Goal: Transaction & Acquisition: Purchase product/service

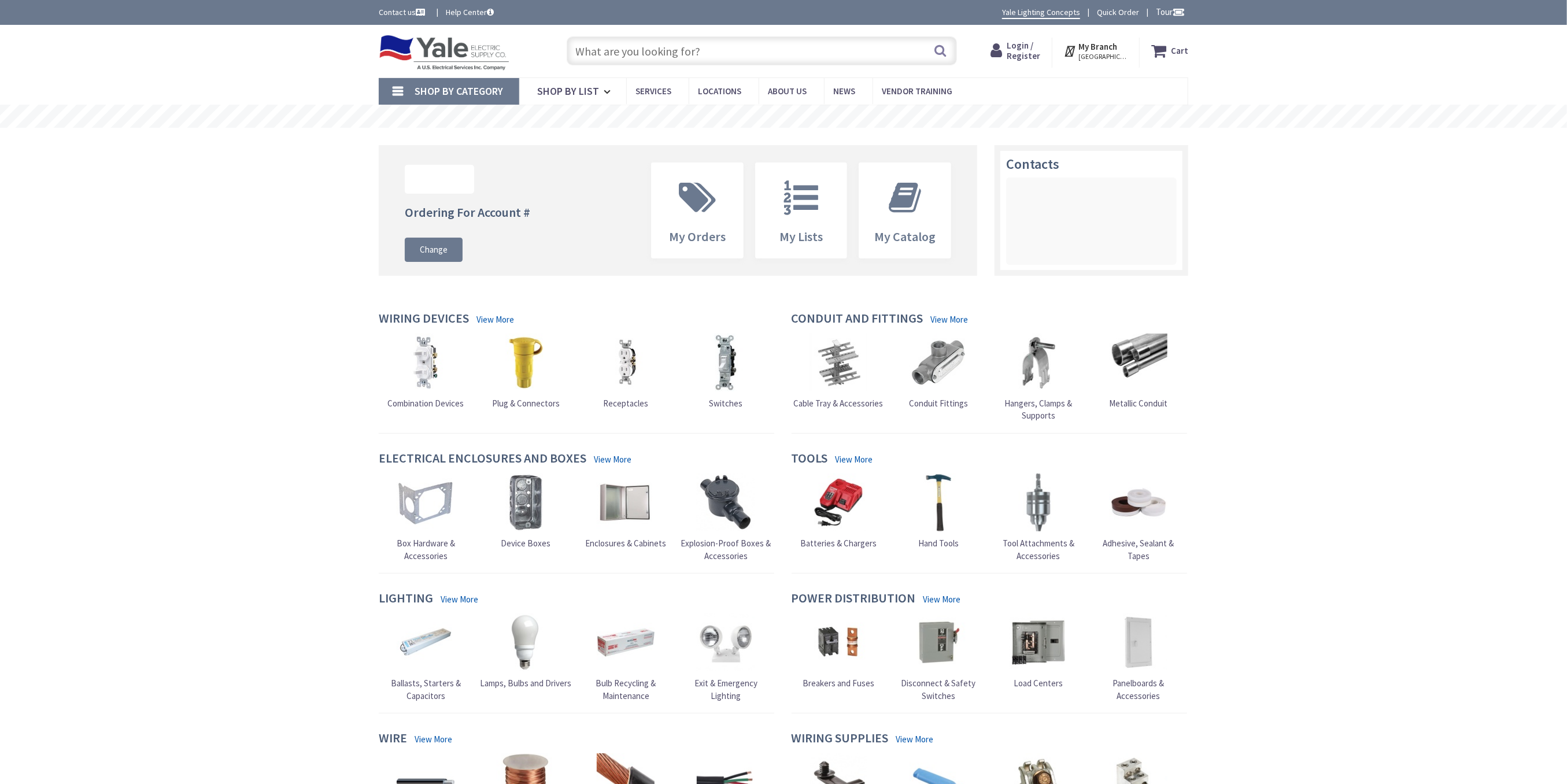
type input "[GEOGRAPHIC_DATA], [GEOGRAPHIC_DATA]"
click at [599, 54] on input "text" at bounding box center [762, 51] width 391 height 29
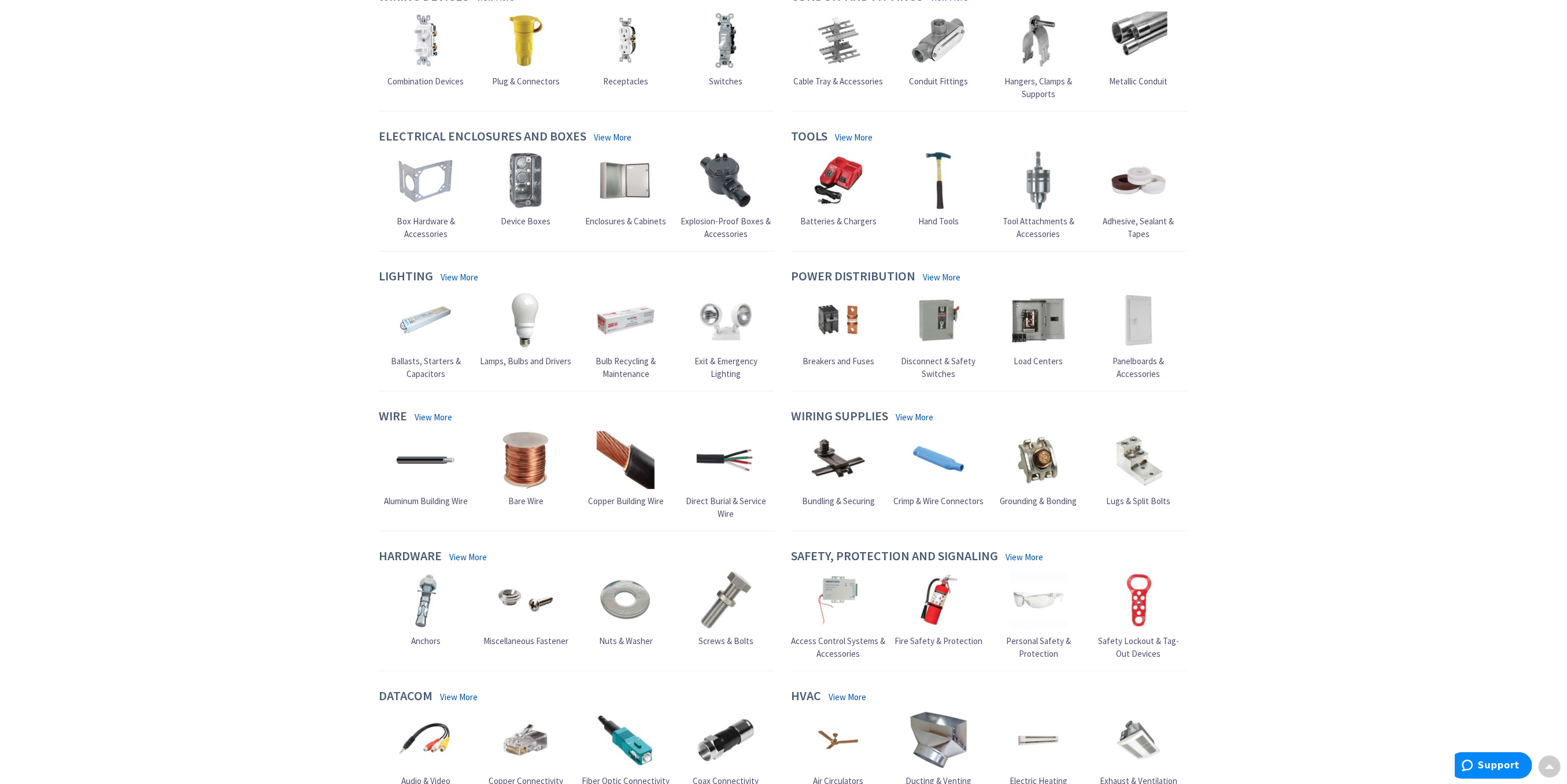
scroll to position [385, 0]
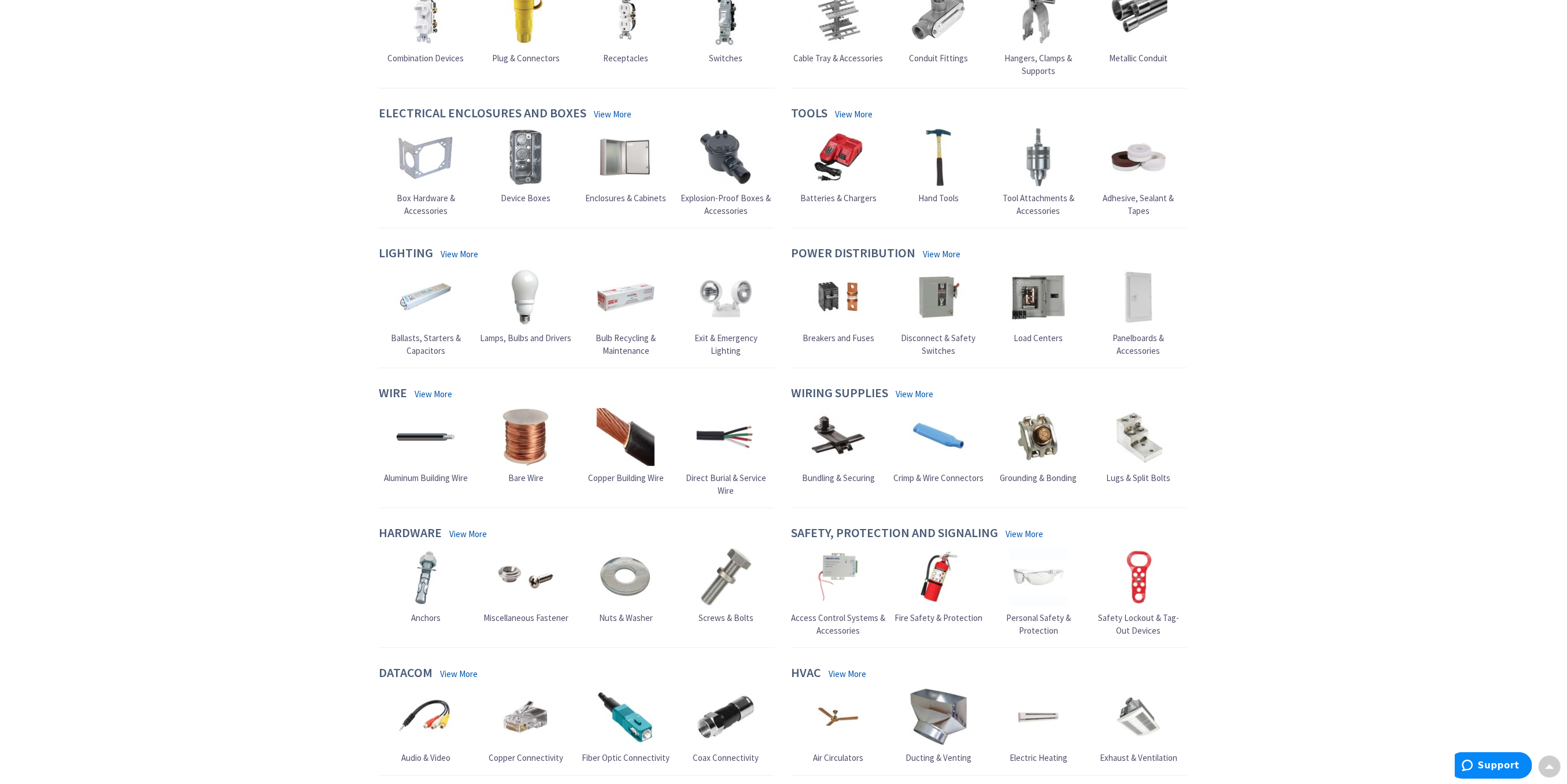
click at [827, 332] on span "Breakers and Fuses" at bounding box center [839, 338] width 72 height 11
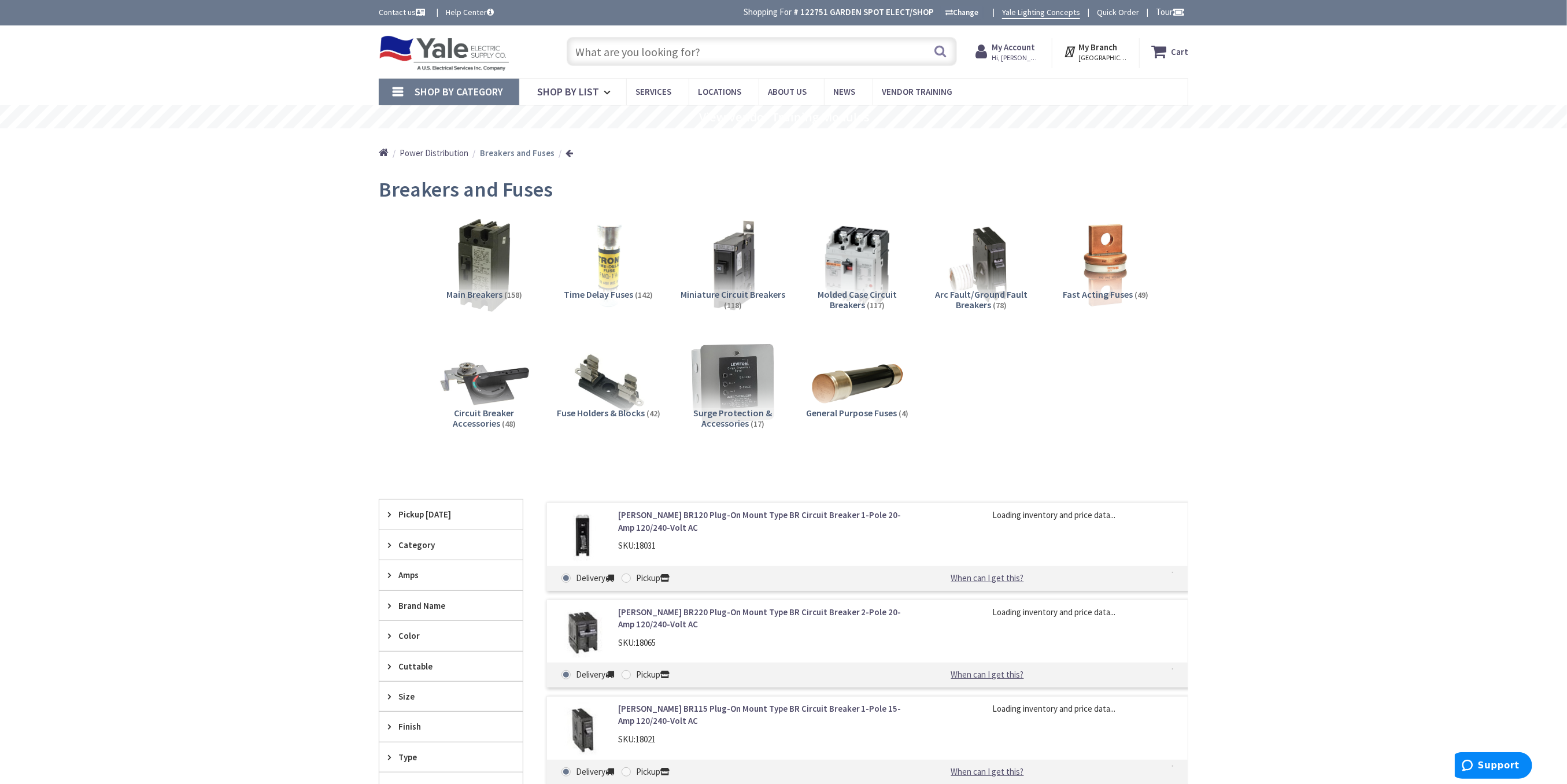
click at [735, 292] on span "Miniature Circuit Breakers" at bounding box center [733, 294] width 104 height 12
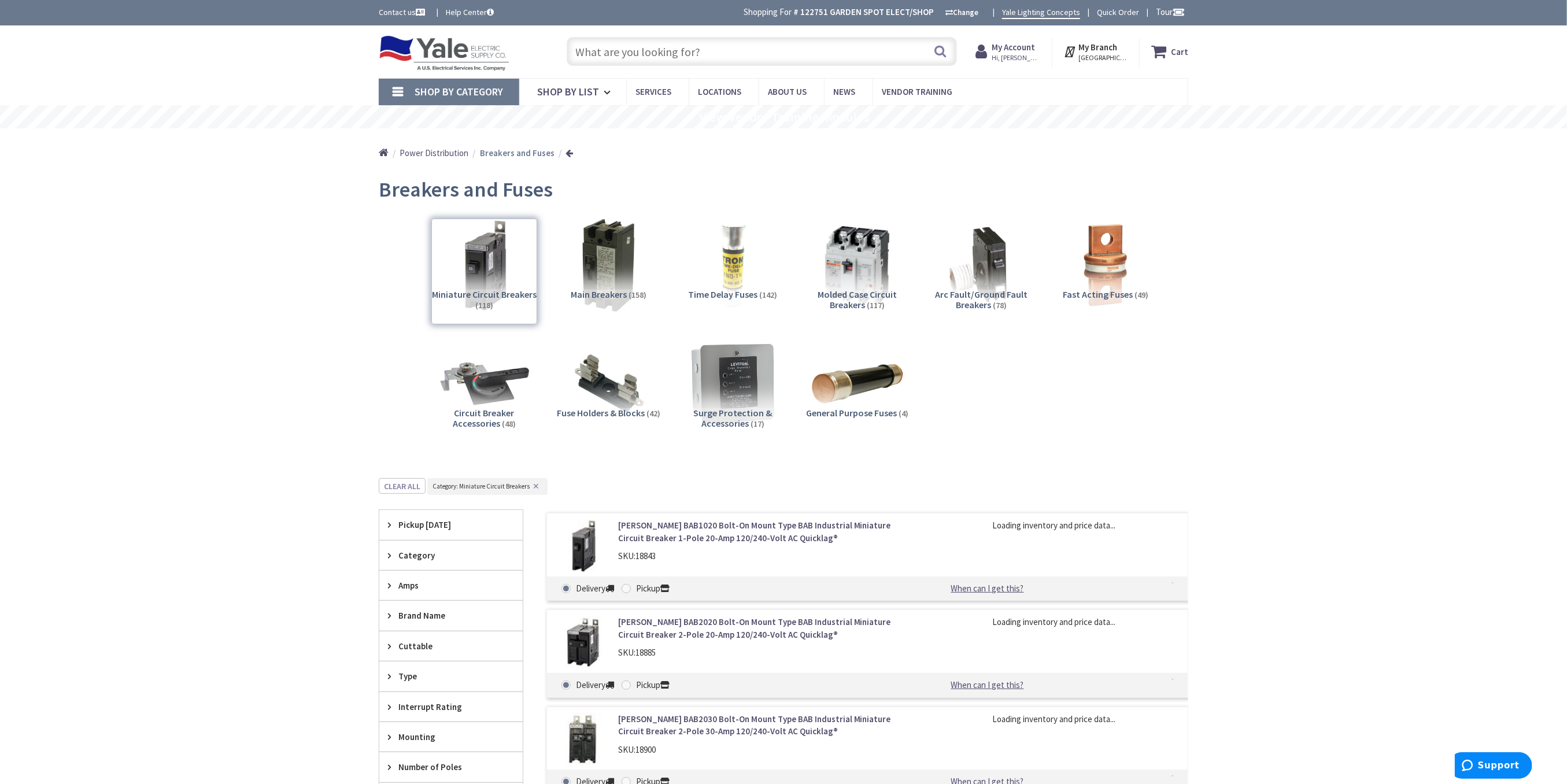
scroll to position [478, 0]
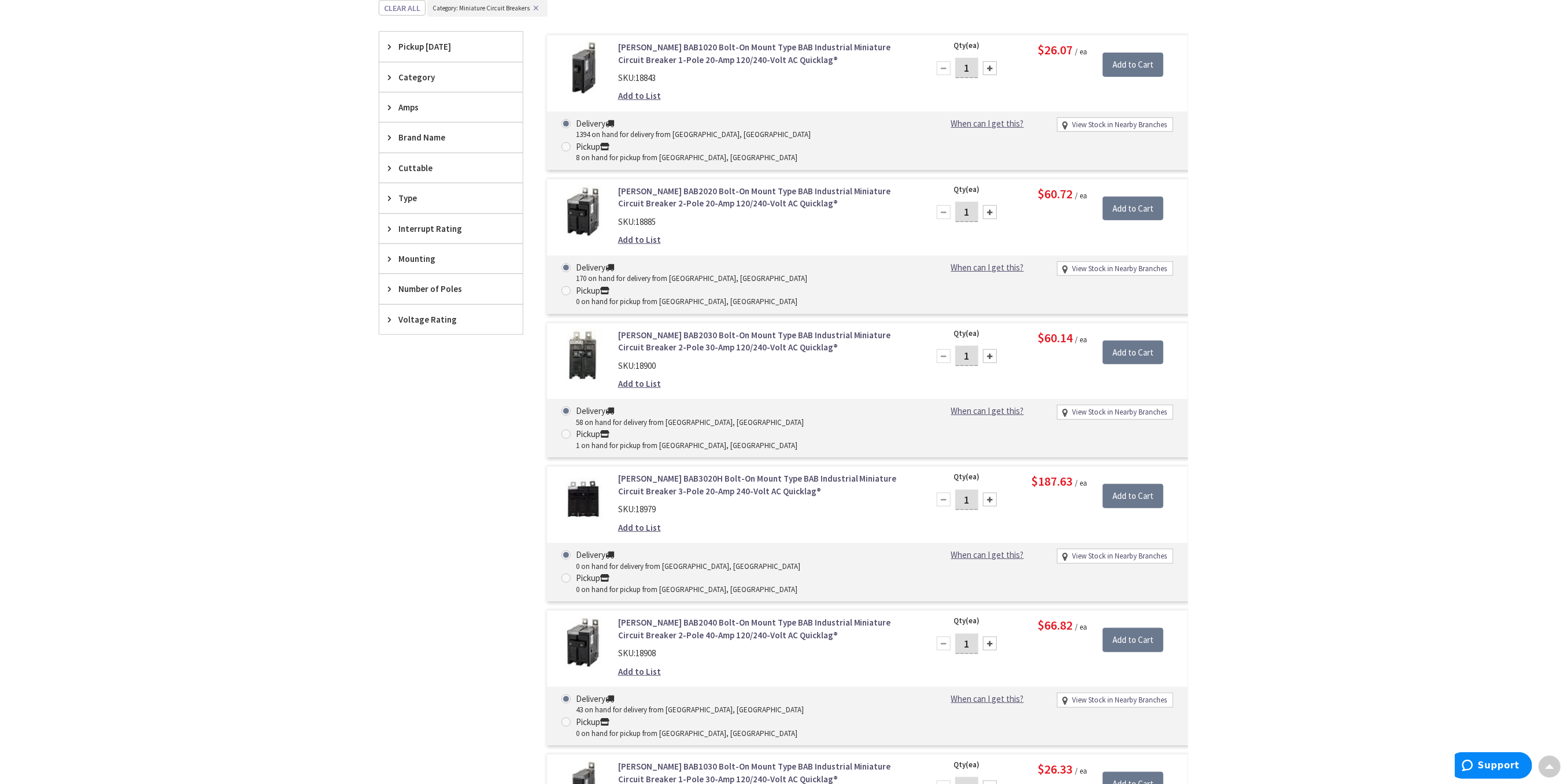
click at [385, 78] on div "Category" at bounding box center [451, 78] width 143 height 30
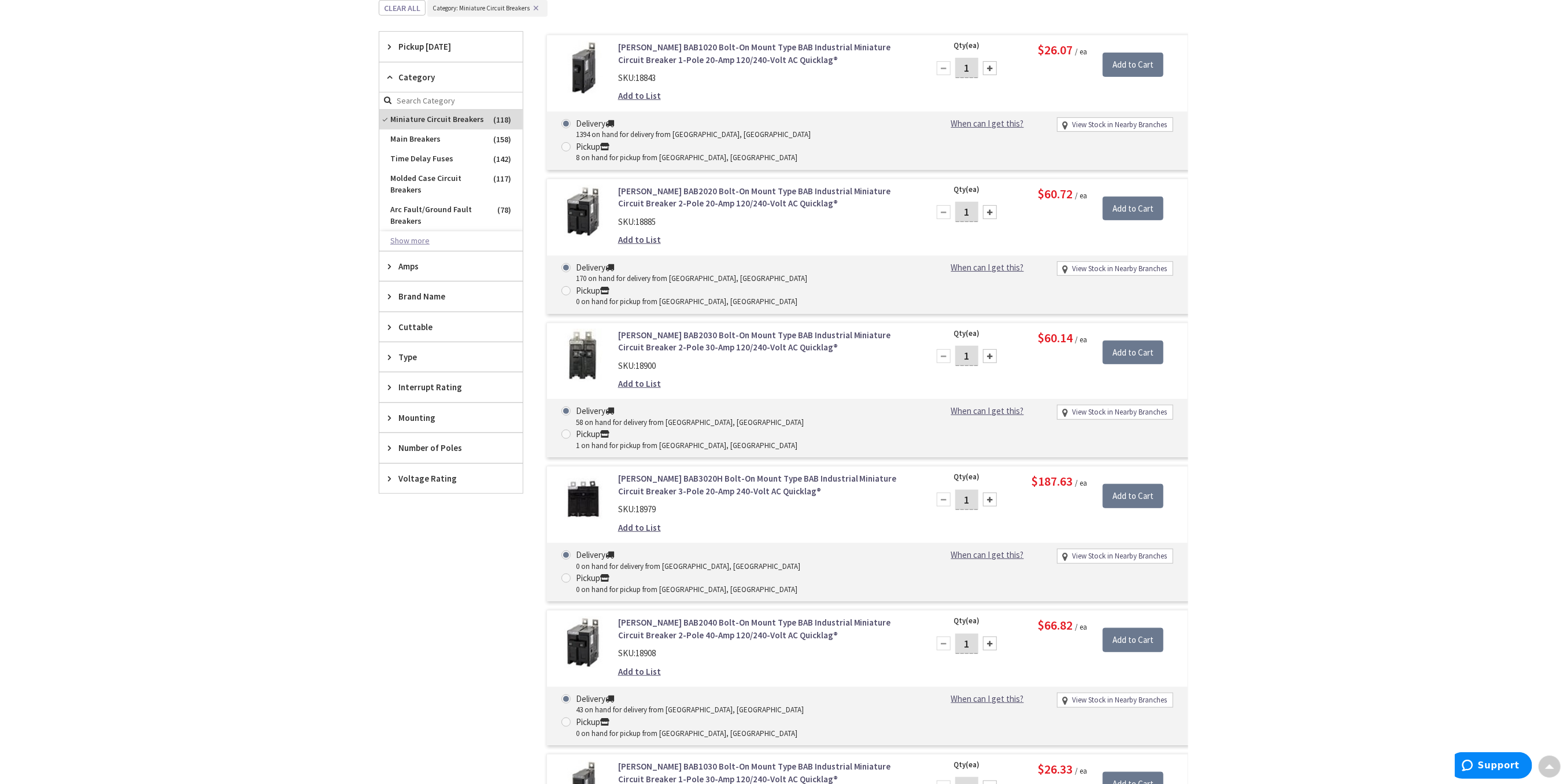
click at [412, 243] on button "Show more" at bounding box center [451, 241] width 143 height 19
drag, startPoint x: 304, startPoint y: 241, endPoint x: 324, endPoint y: 224, distance: 26.2
click at [306, 241] on div "Skip to Content Toggle Nav Search Cart My Cart Close" at bounding box center [784, 747] width 1567 height 2399
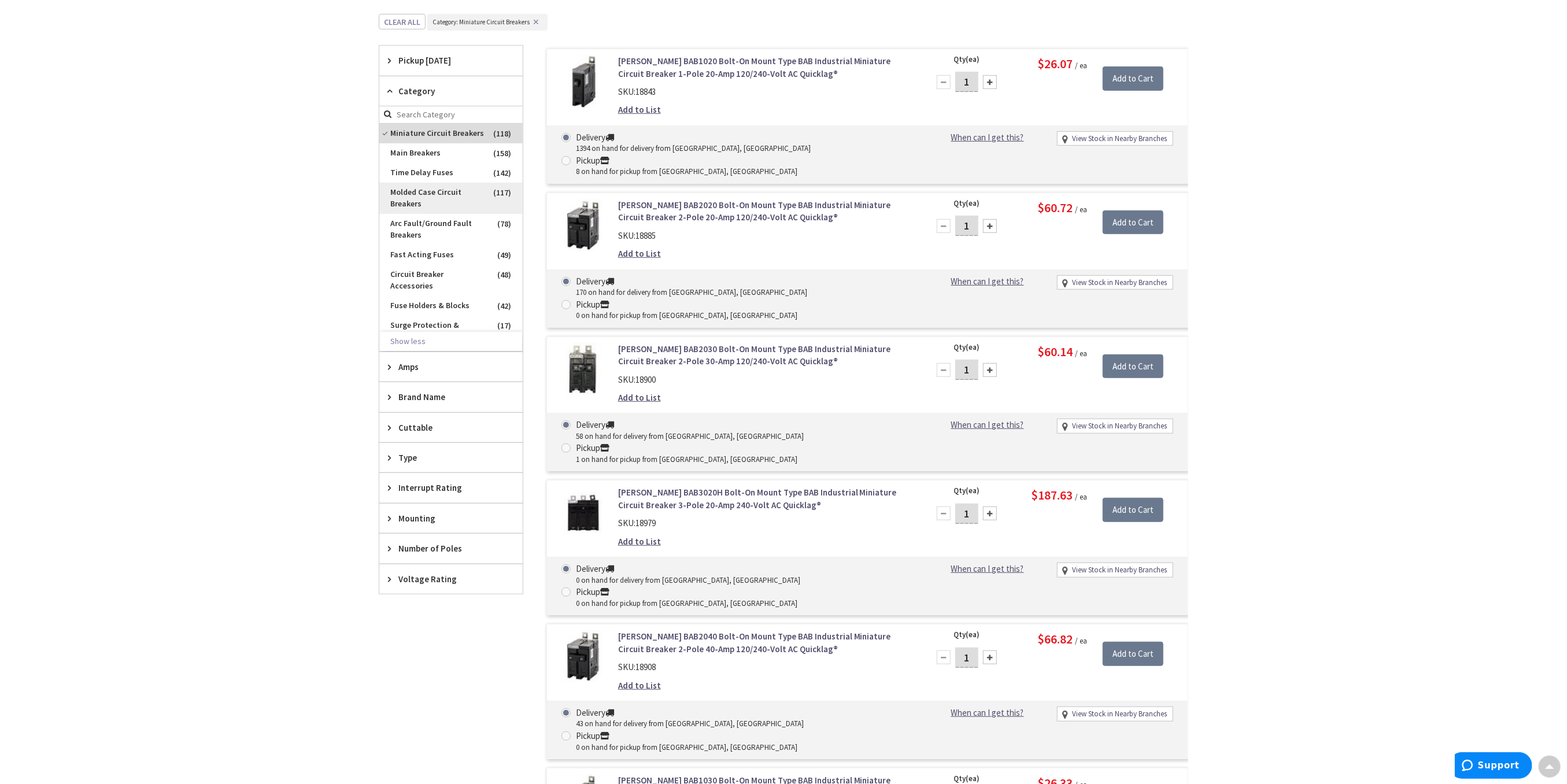
scroll to position [16, 0]
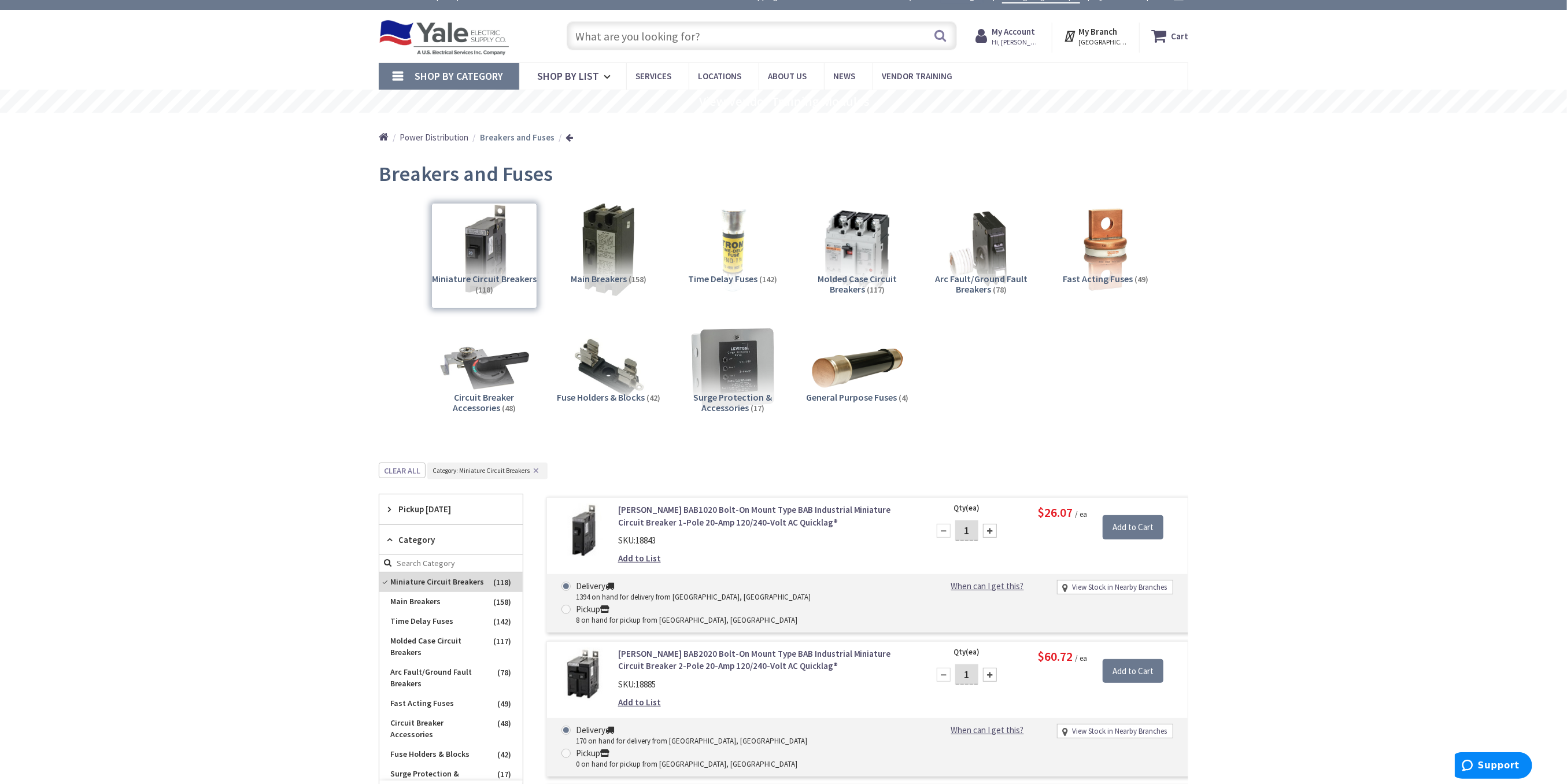
click at [608, 40] on input "text" at bounding box center [762, 36] width 391 height 29
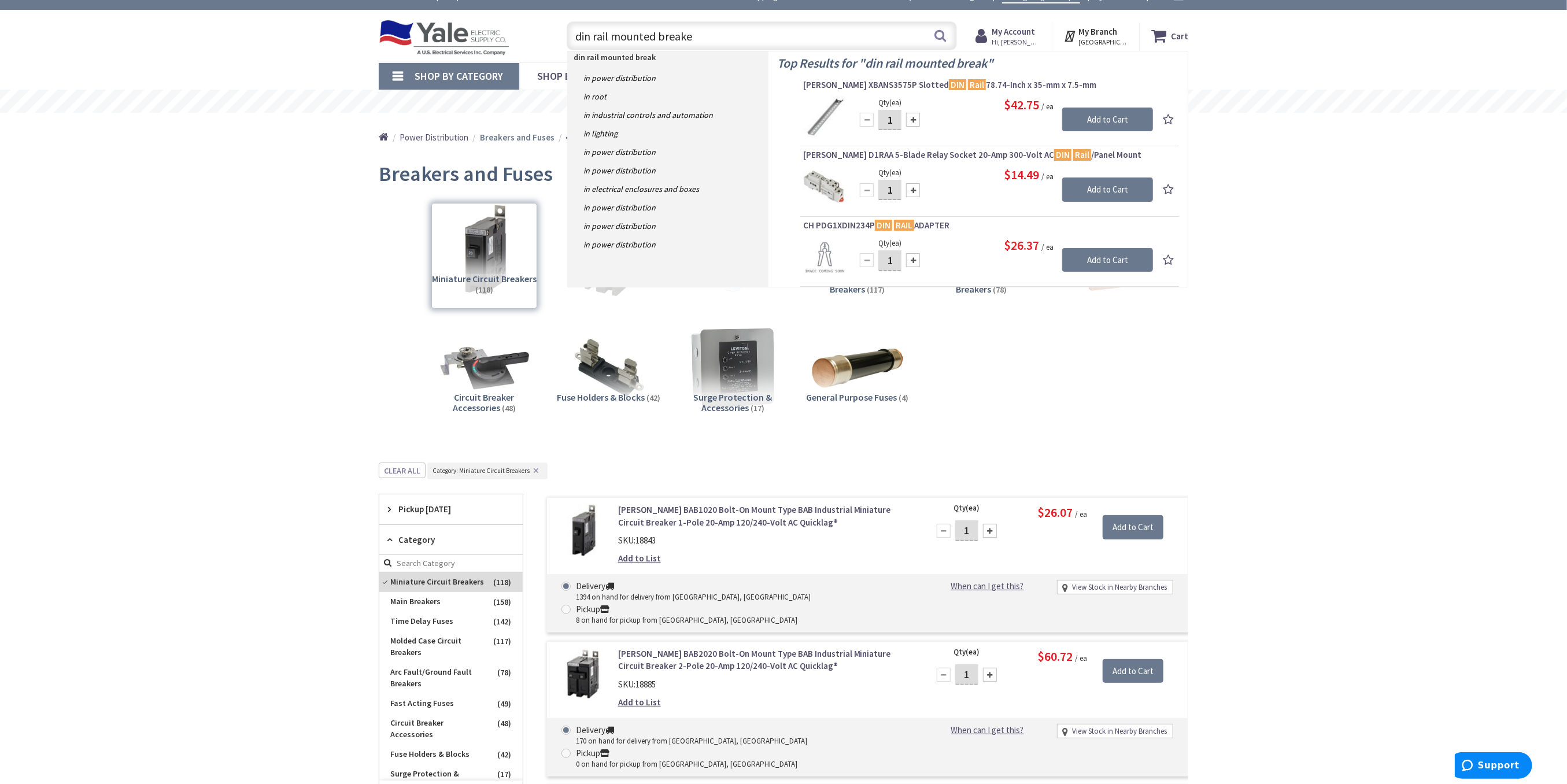
type input "din rail mounted breaker"
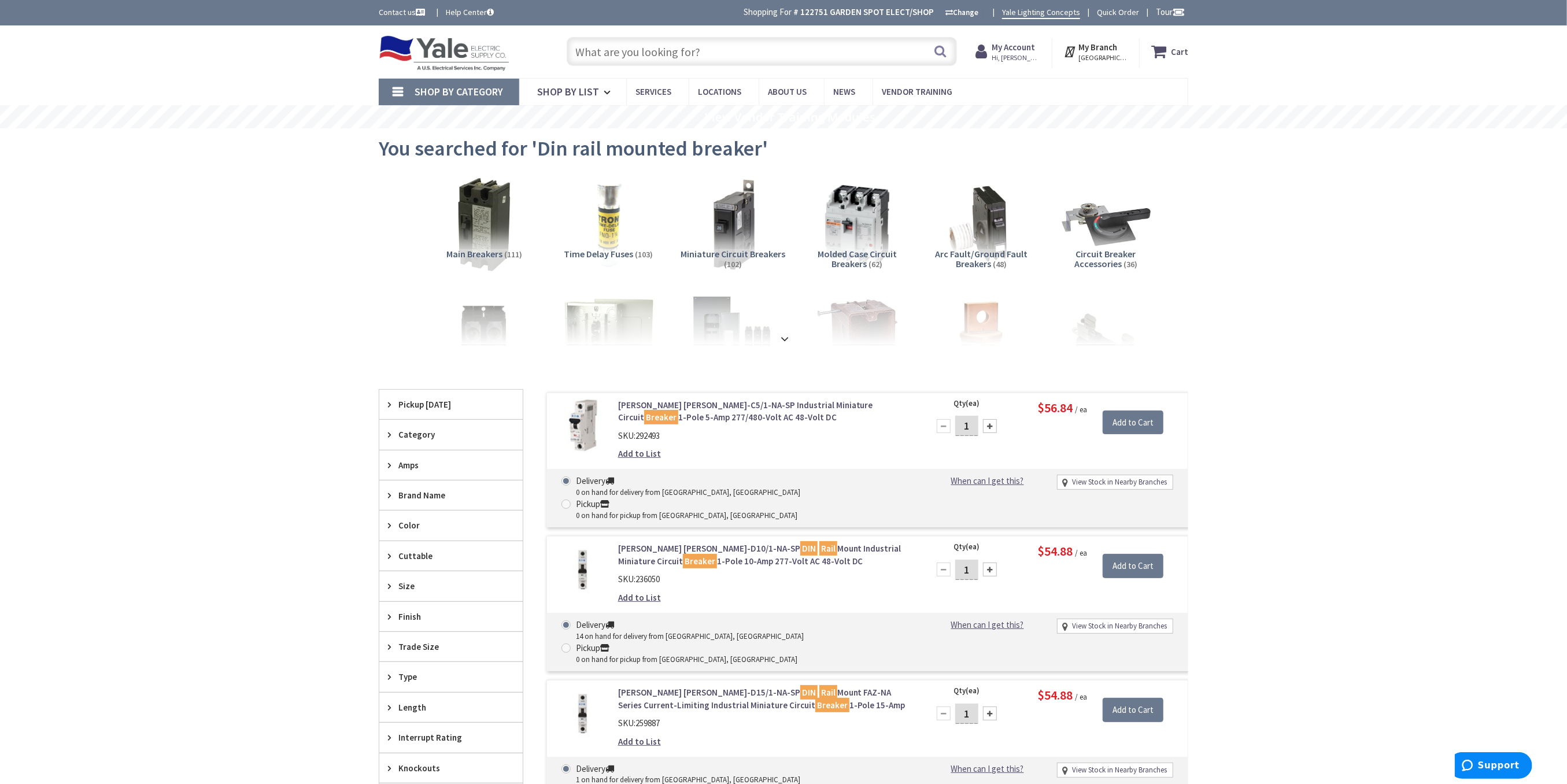
click at [390, 465] on icon at bounding box center [392, 465] width 9 height 9
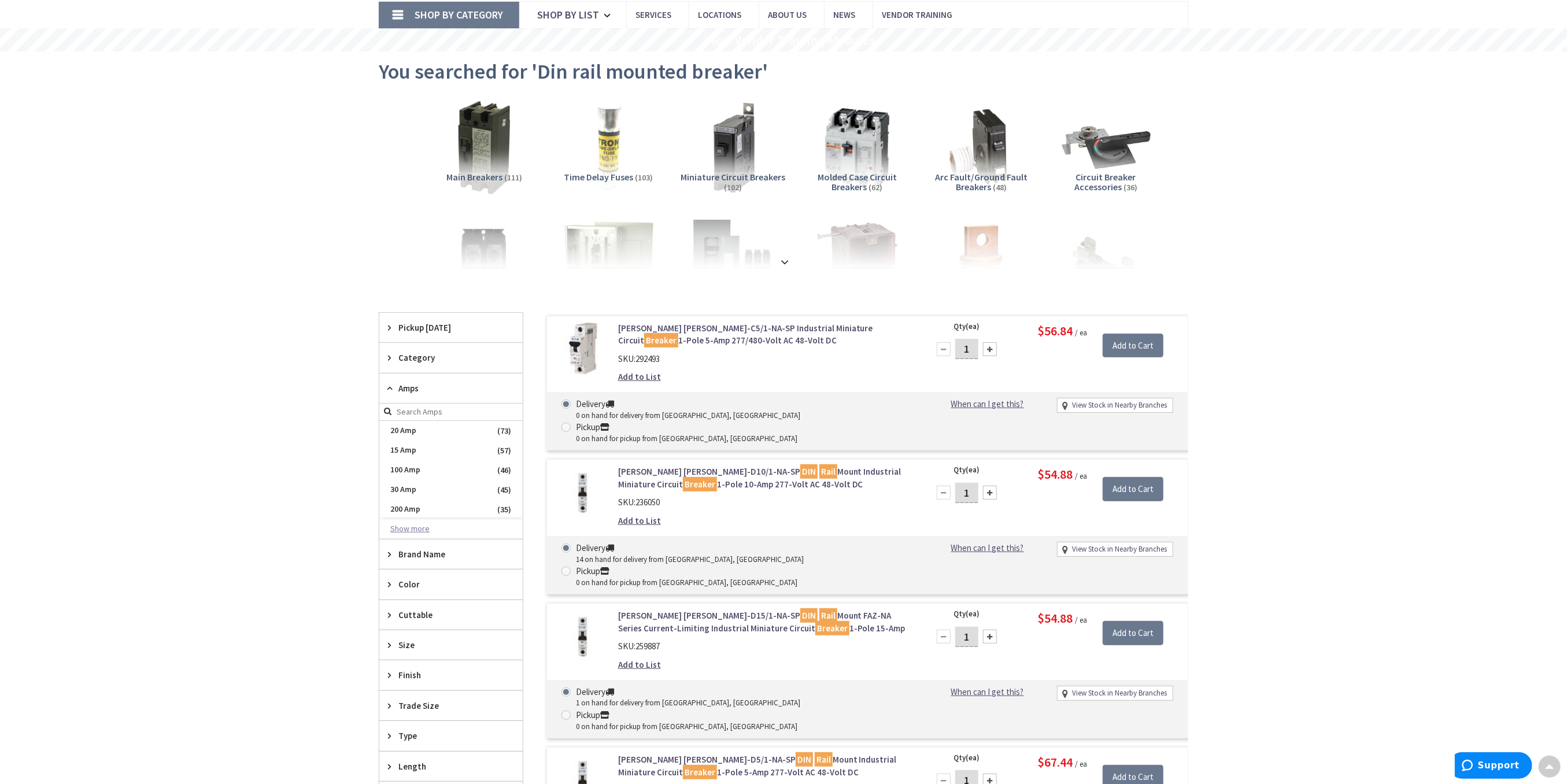
click at [406, 526] on button "Show more" at bounding box center [451, 528] width 143 height 19
click at [417, 625] on span "10 Amp" at bounding box center [451, 627] width 143 height 19
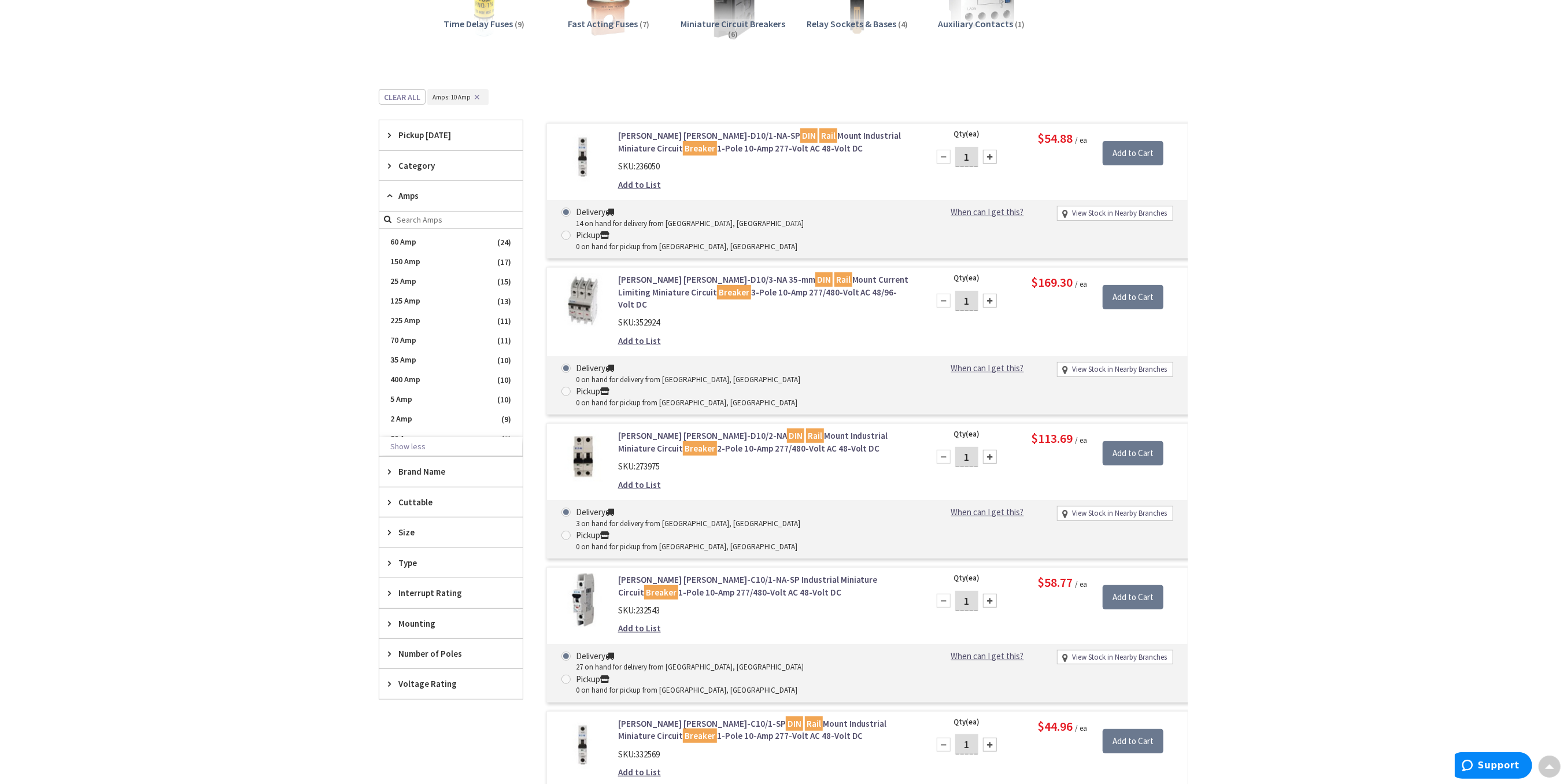
scroll to position [231, 0]
click at [389, 653] on icon at bounding box center [392, 652] width 9 height 9
click at [403, 714] on span "2" at bounding box center [451, 714] width 143 height 19
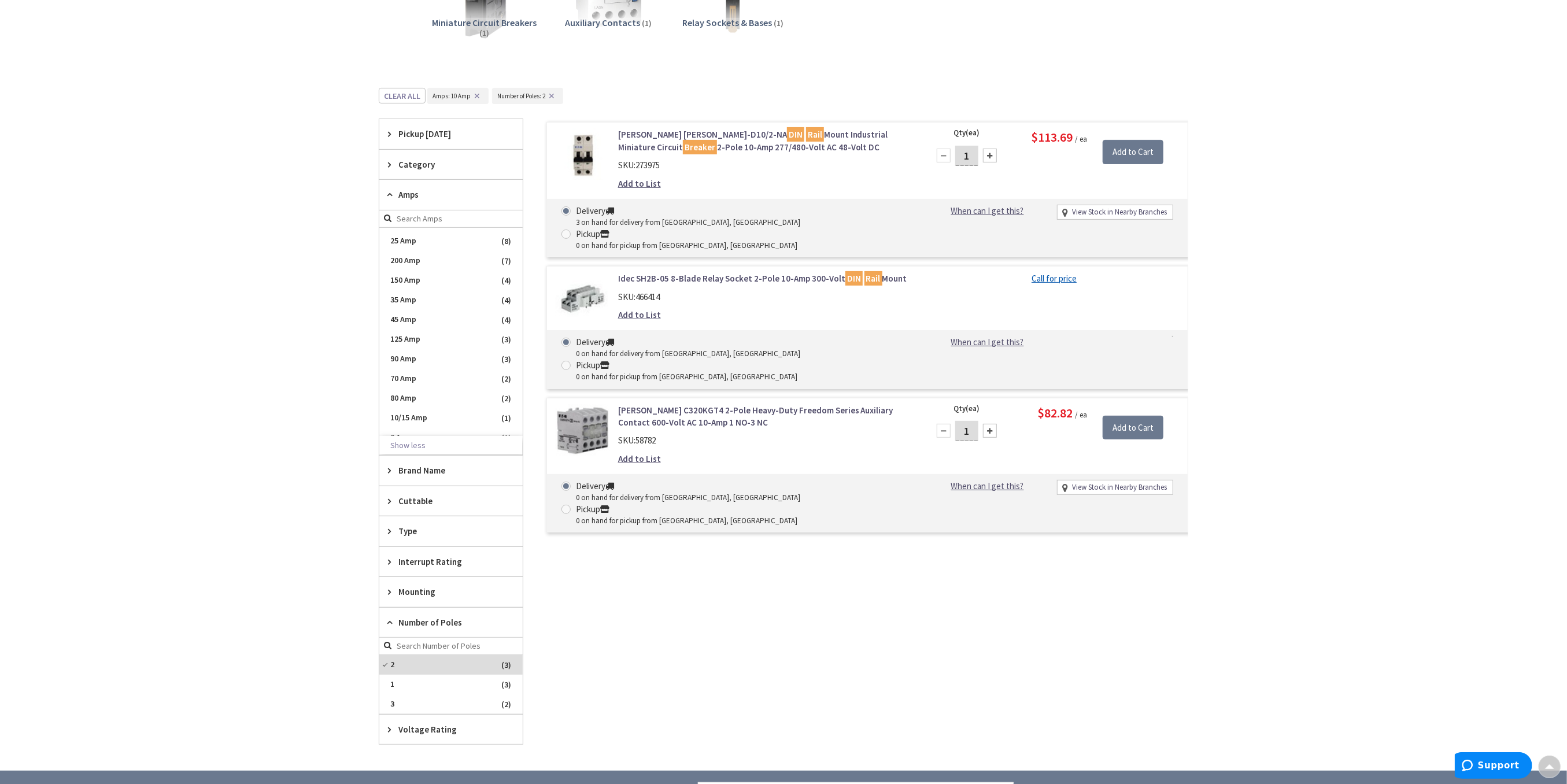
click at [656, 149] on link "Eaton FAZ-D10/2-NA DIN Rail Mount Industrial Miniature Circuit Breaker 2-Pole 1…" at bounding box center [765, 140] width 294 height 25
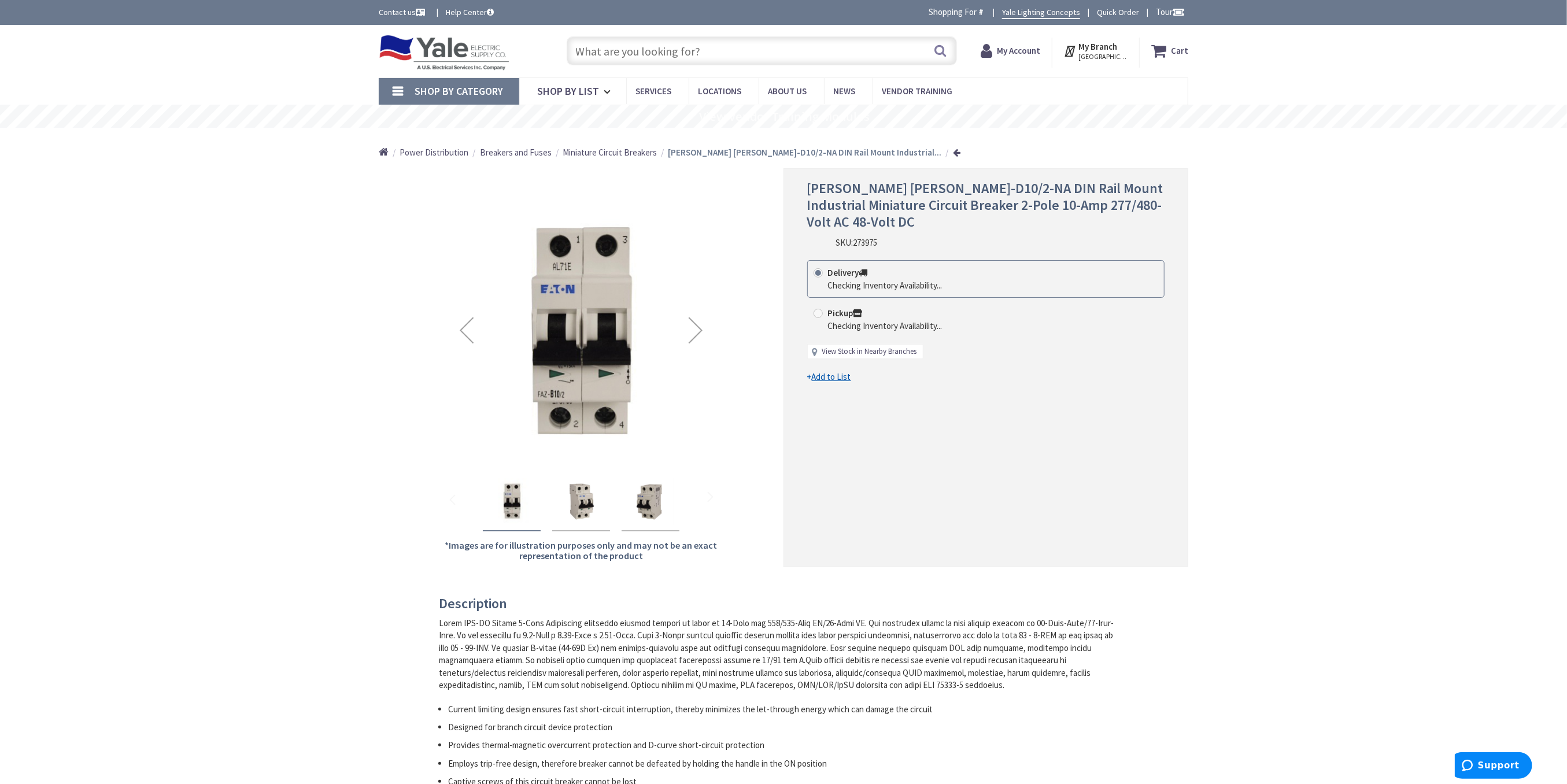
click at [848, 347] on link "View Stock in Nearby Branches" at bounding box center [869, 352] width 95 height 11
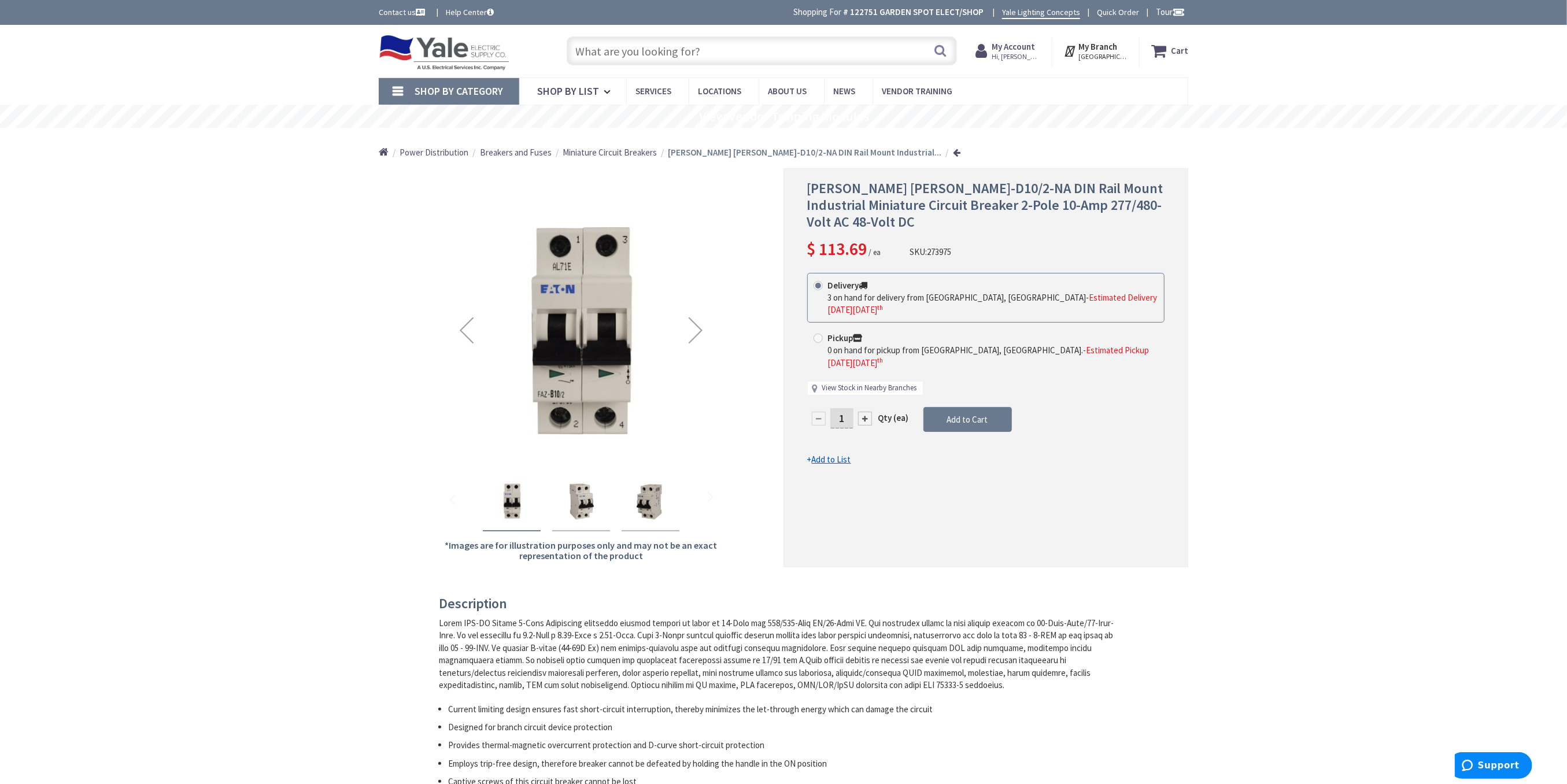
click at [849, 382] on link "View Stock in Nearby Branches" at bounding box center [869, 388] width 95 height 11
select select "data-availability"
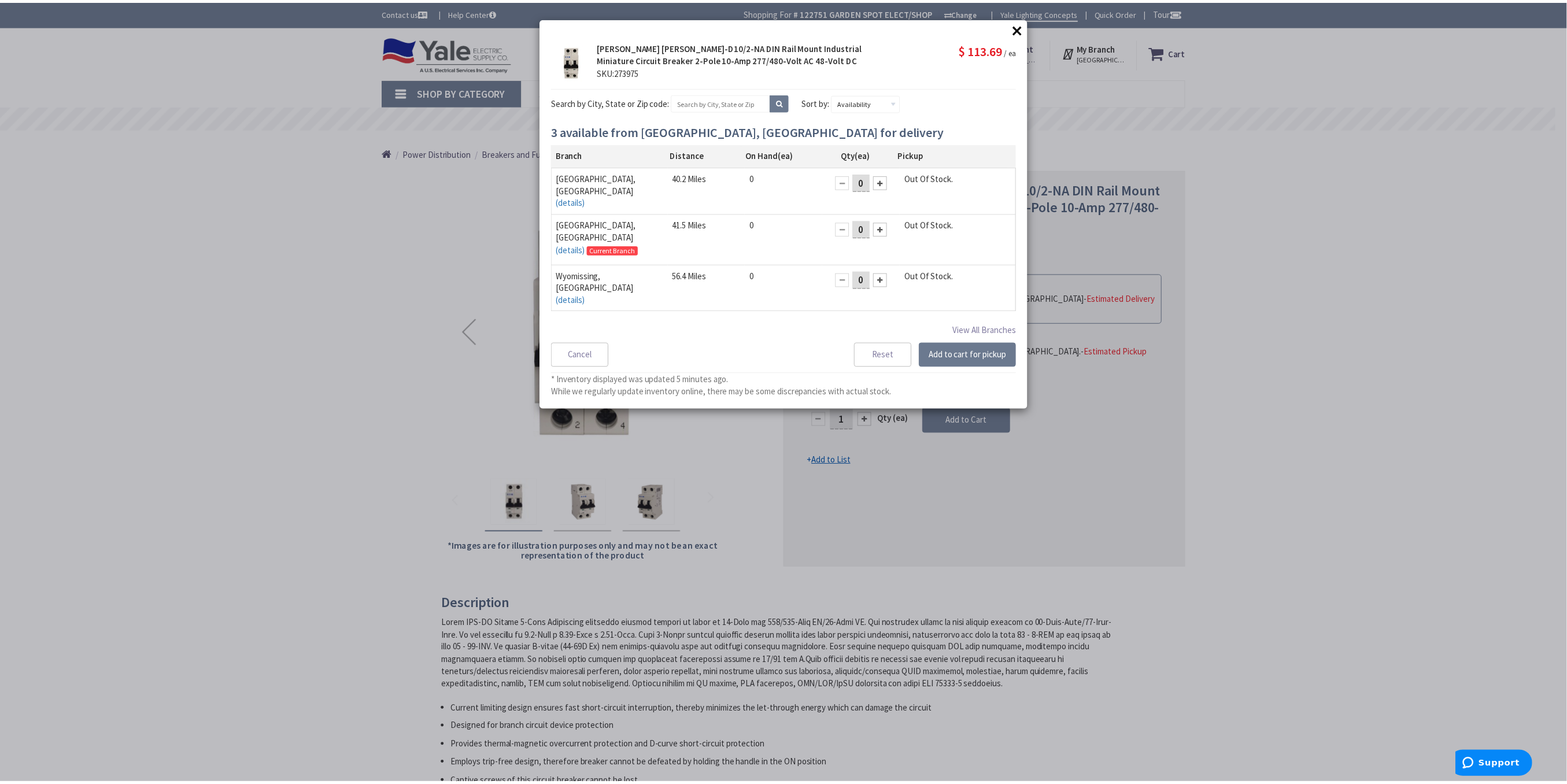
scroll to position [16, 0]
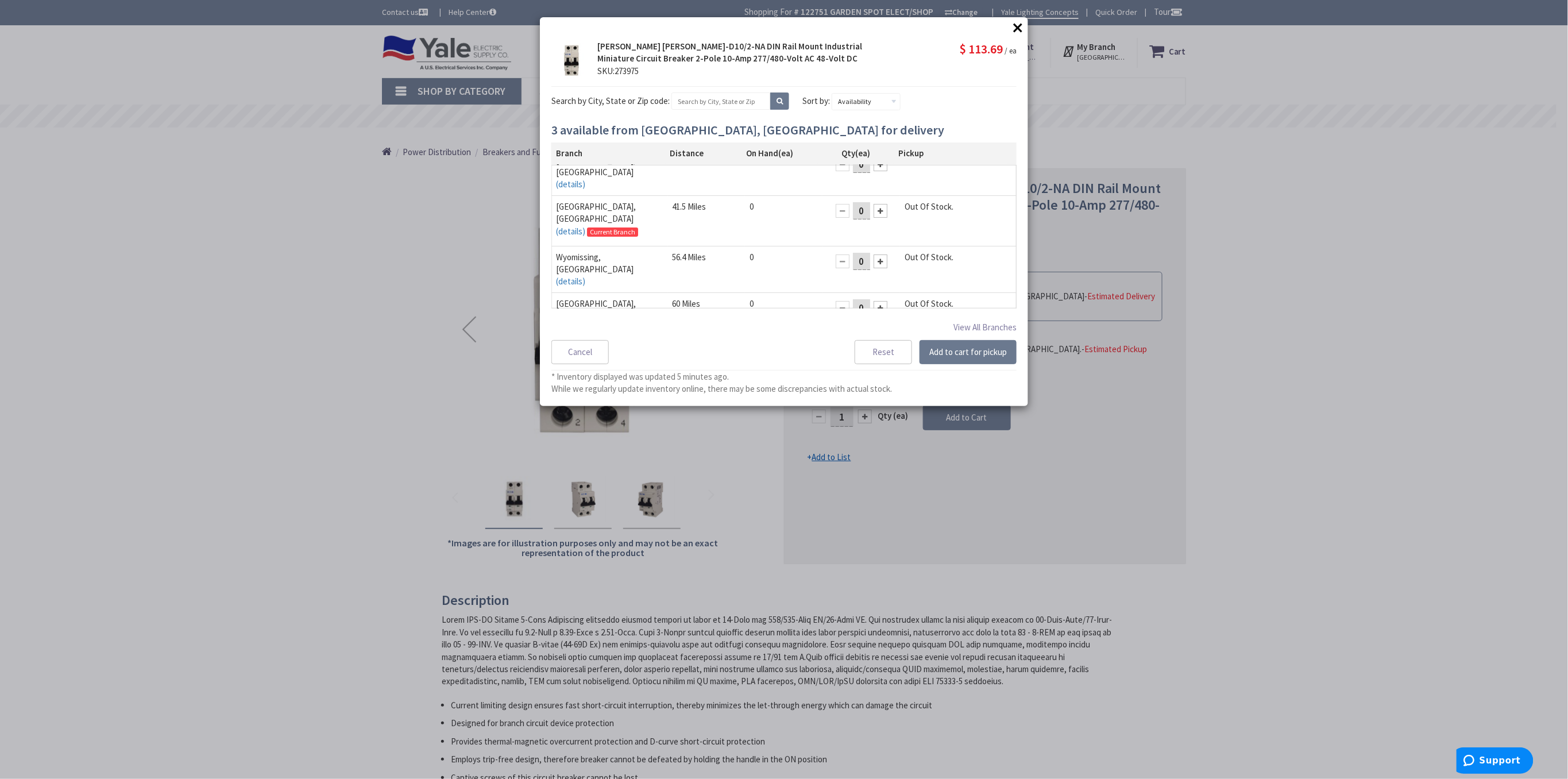
click at [1021, 26] on button "×" at bounding box center [1018, 27] width 17 height 17
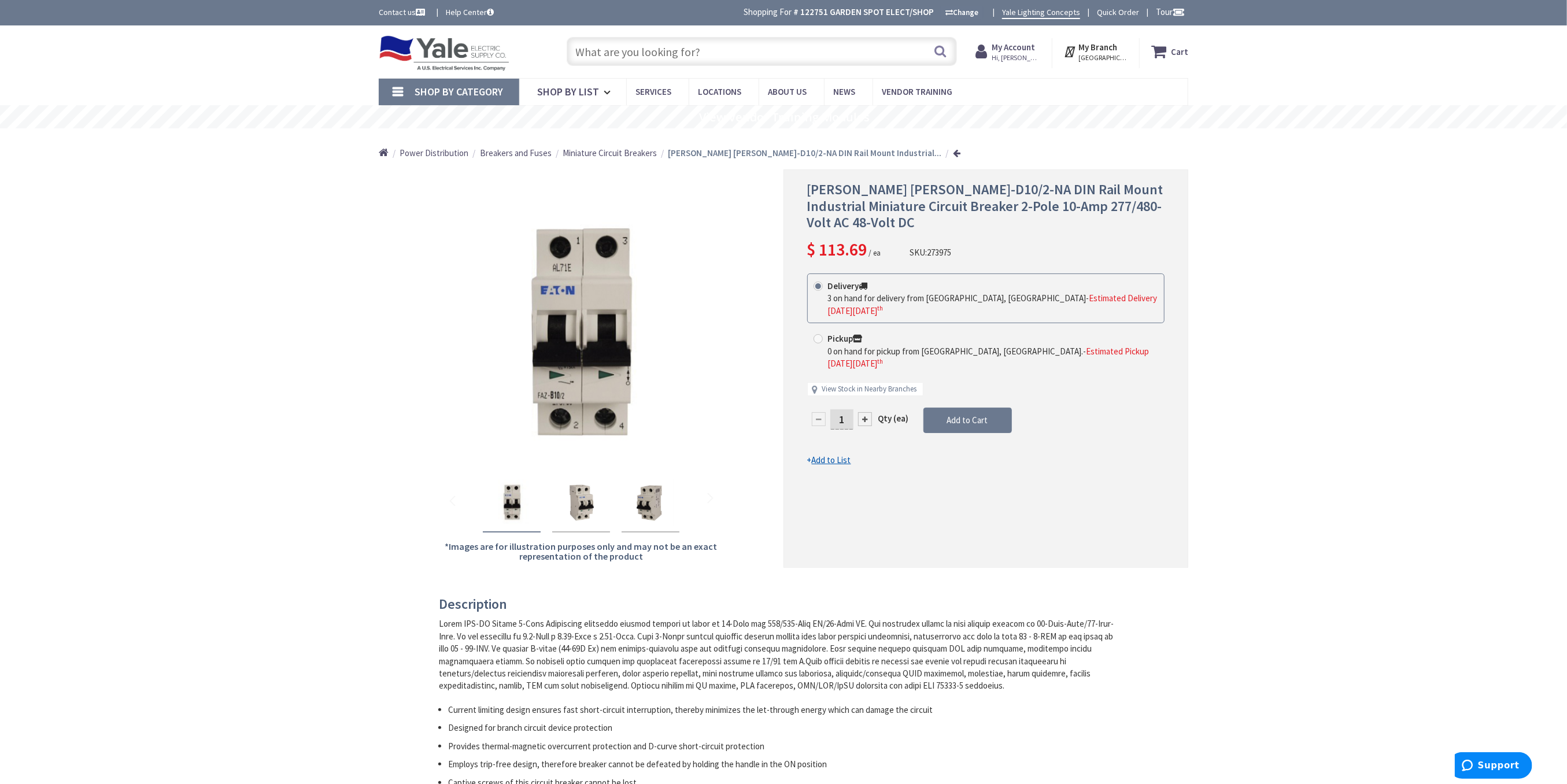
click at [661, 55] on input "text" at bounding box center [762, 51] width 391 height 29
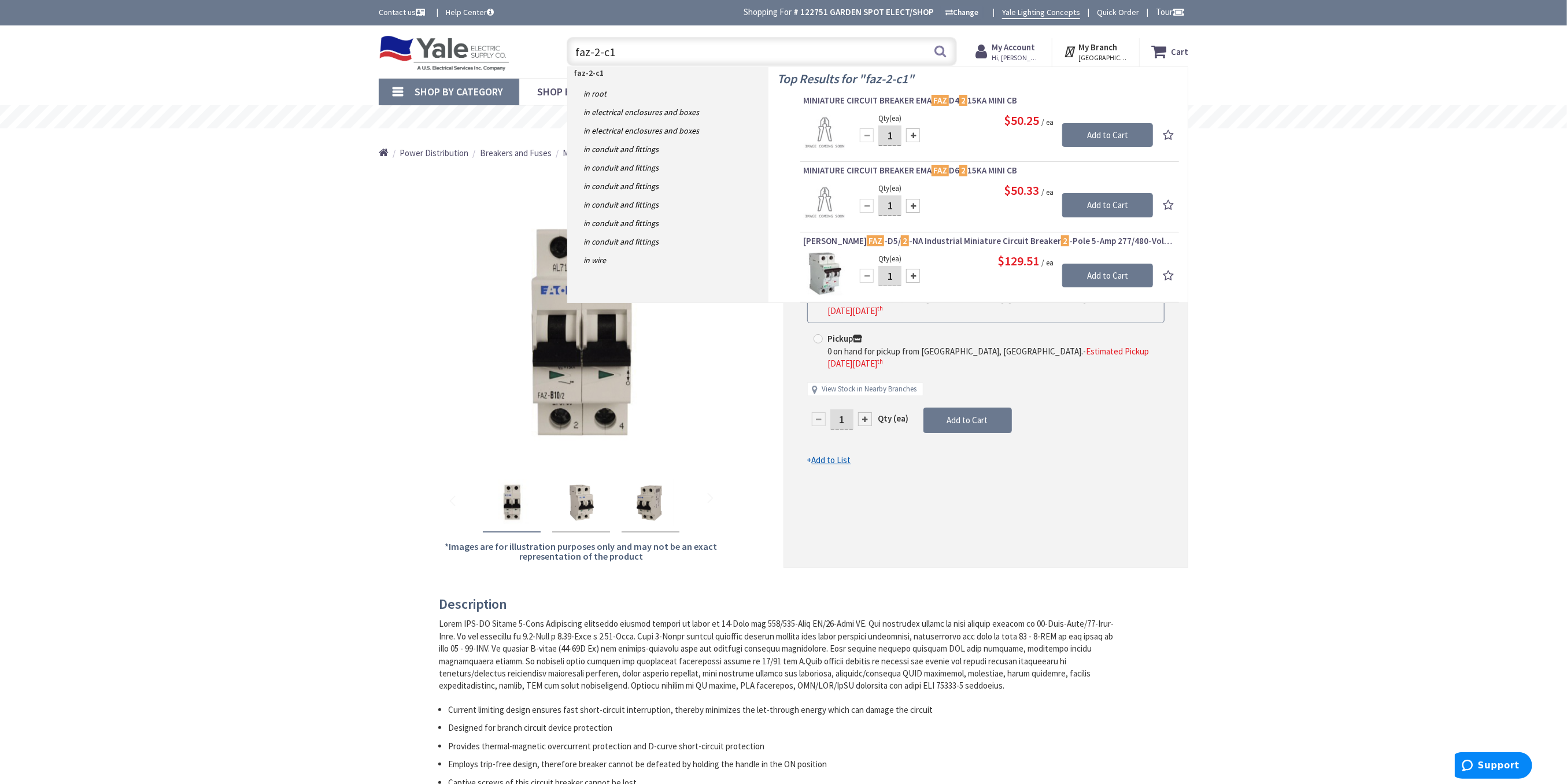
type input "faz-2-c10"
